Goal: Task Accomplishment & Management: Use online tool/utility

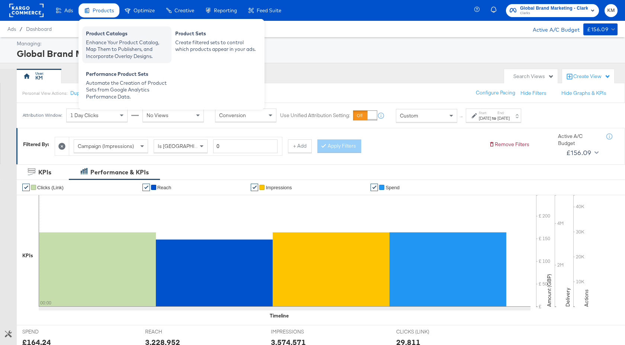
click at [102, 51] on div "Enhance Your Product Catalog, Map Them to Publishers, and Incorporate Overlay D…" at bounding box center [127, 49] width 82 height 21
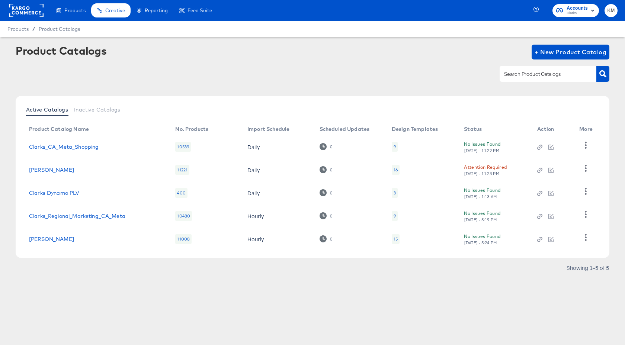
click at [397, 169] on div "16" at bounding box center [396, 170] width 4 height 6
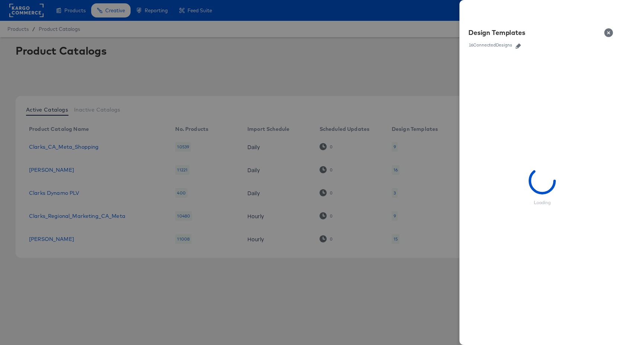
click at [520, 47] on icon "button" at bounding box center [518, 46] width 5 height 5
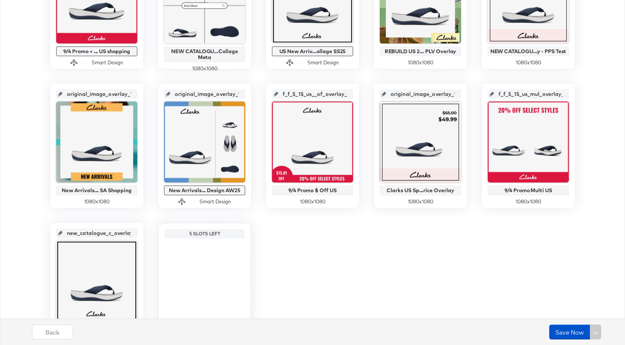
scroll to position [356, 0]
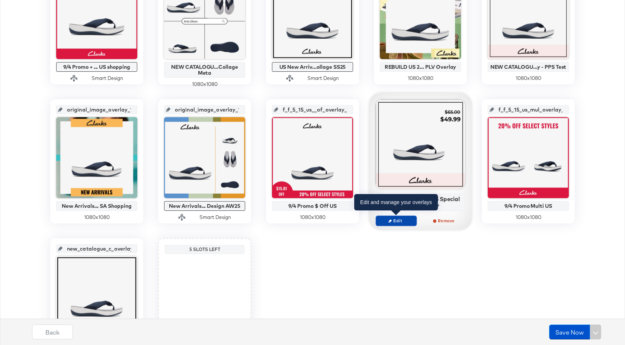
click at [400, 221] on span "Edit" at bounding box center [396, 221] width 34 height 6
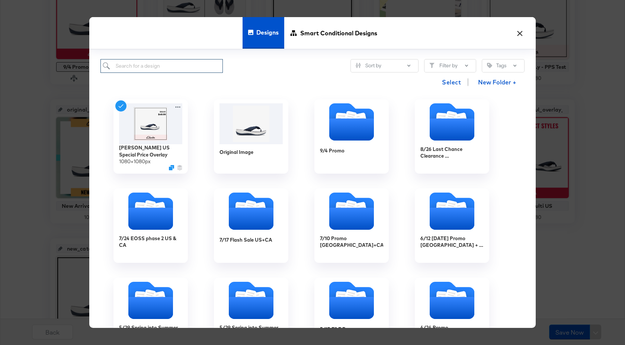
click at [207, 67] on input "search" at bounding box center [161, 66] width 122 height 14
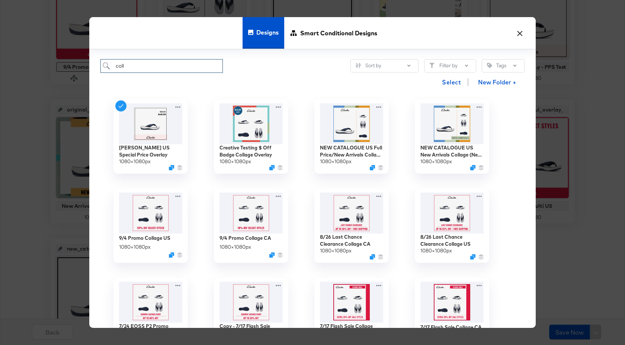
type input "coll"
